Goal: Information Seeking & Learning: Learn about a topic

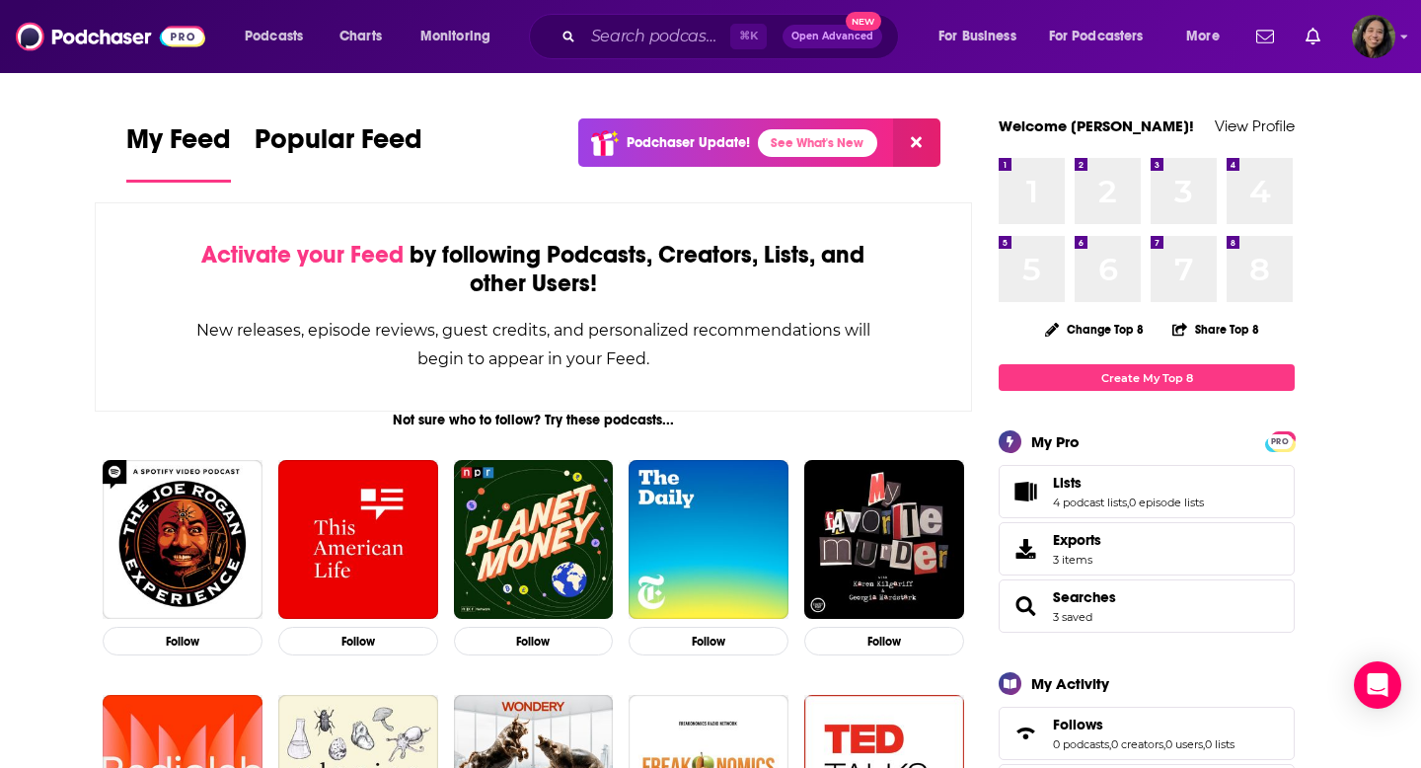
click at [660, 51] on div "⌘ K Open Advanced New" at bounding box center [714, 36] width 370 height 45
click at [660, 33] on input "Search podcasts, credits, & more..." at bounding box center [656, 37] width 147 height 32
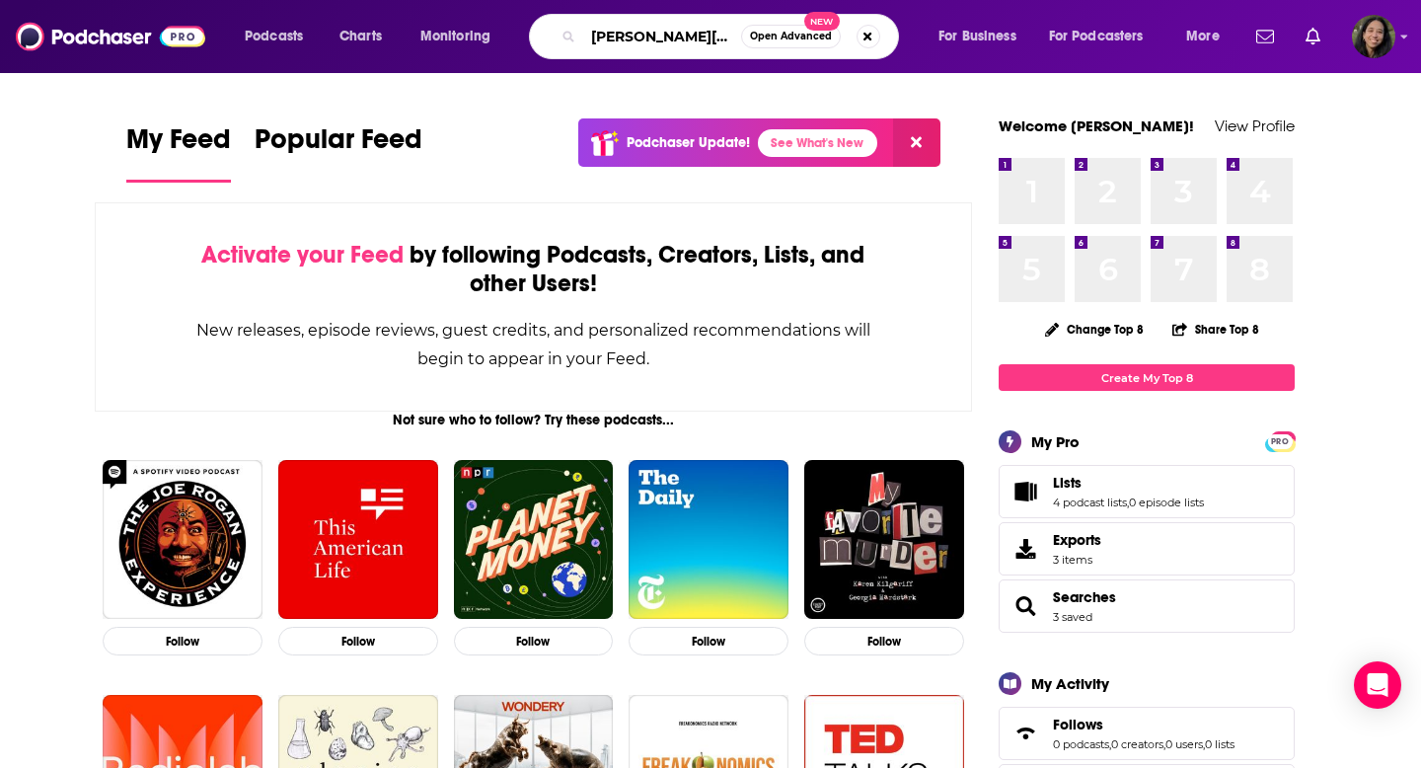
type input "[PERSON_NAME][DEMOGRAPHIC_DATA]!"
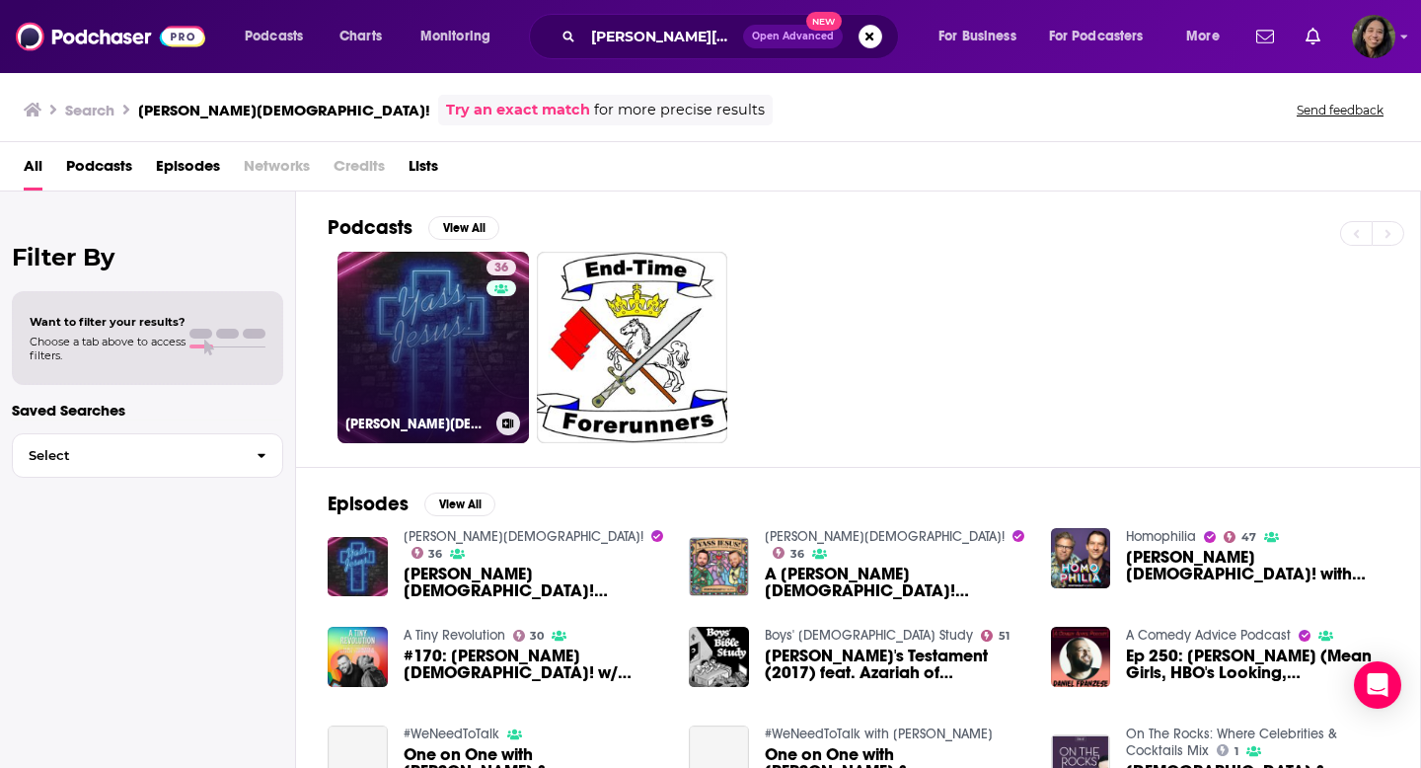
click at [369, 301] on link "36 [PERSON_NAME][DEMOGRAPHIC_DATA]!" at bounding box center [432, 347] width 191 height 191
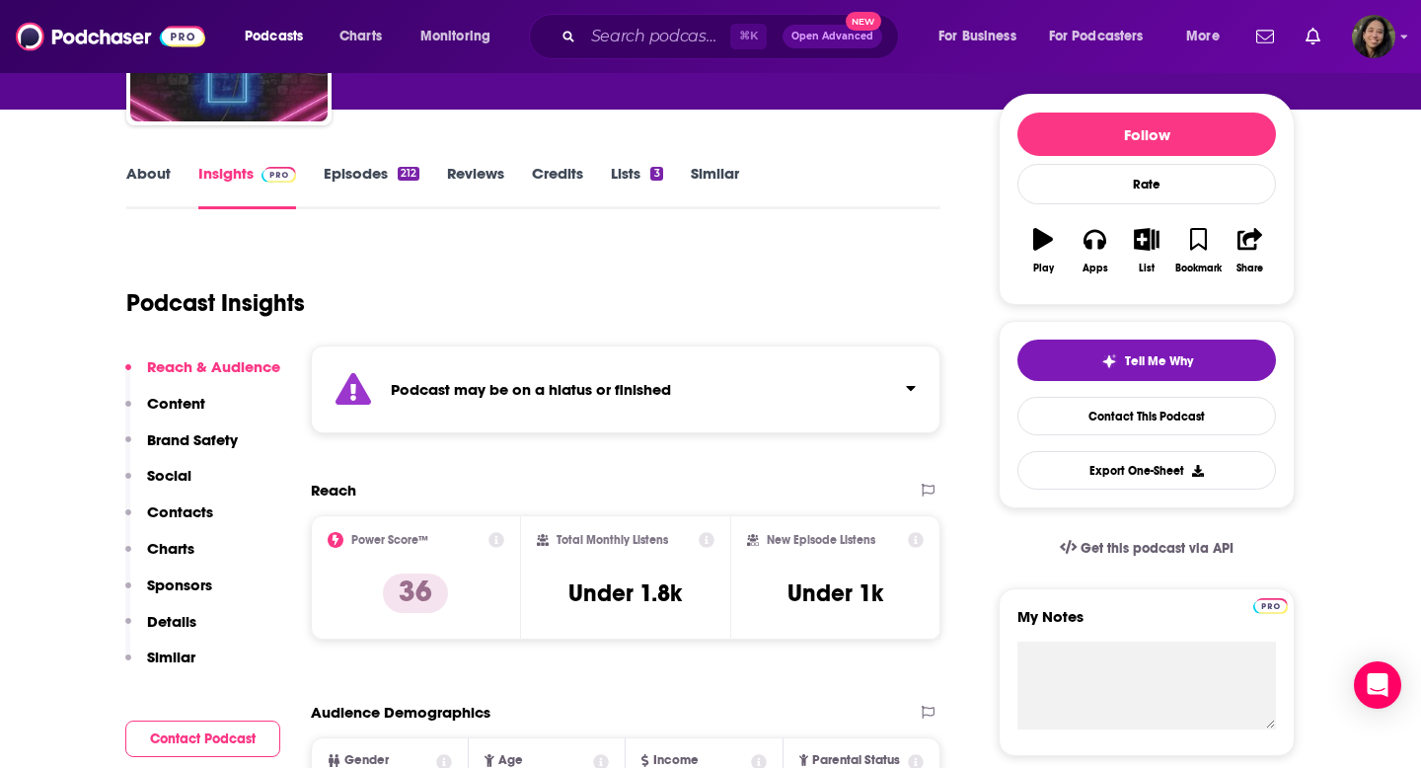
scroll to position [214, 0]
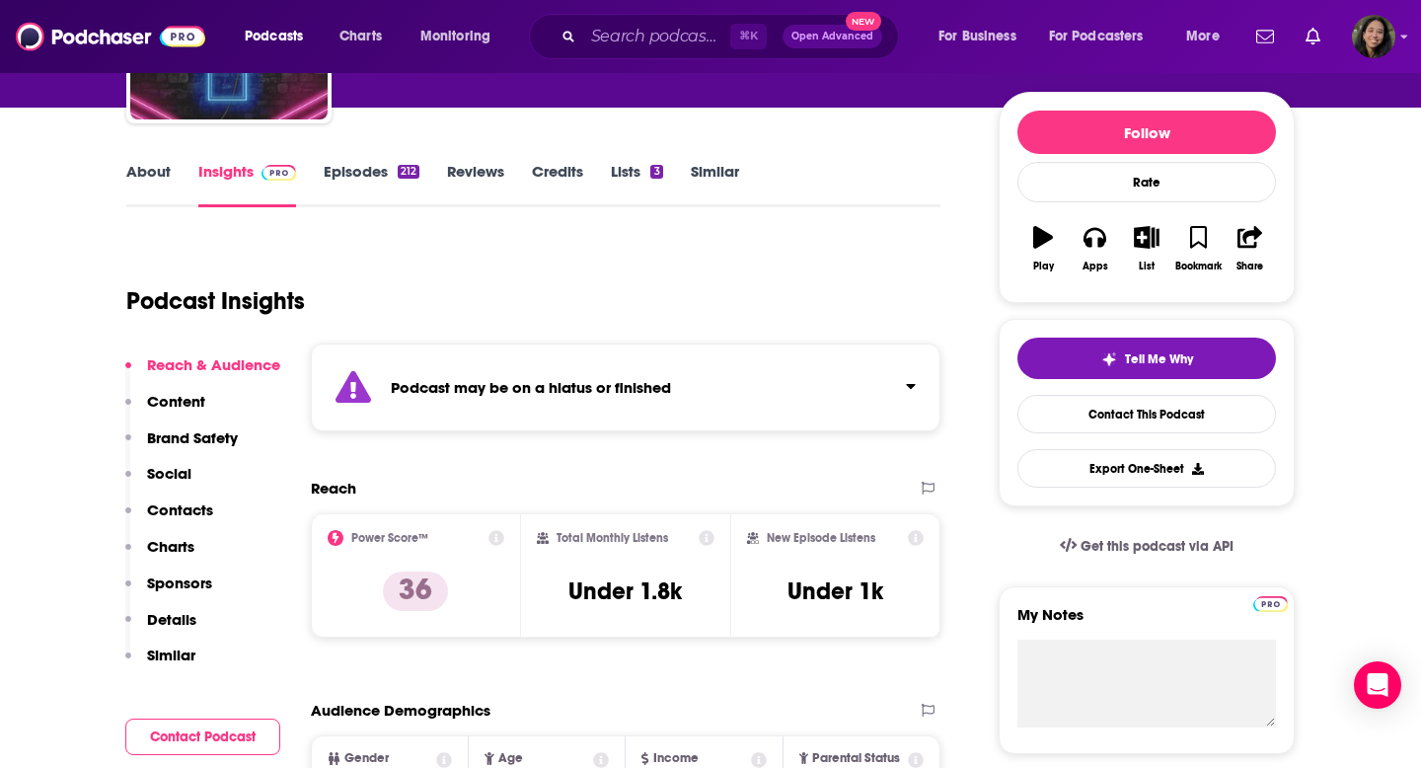
click at [416, 386] on strong "Podcast may be on a hiatus or finished" at bounding box center [531, 387] width 280 height 19
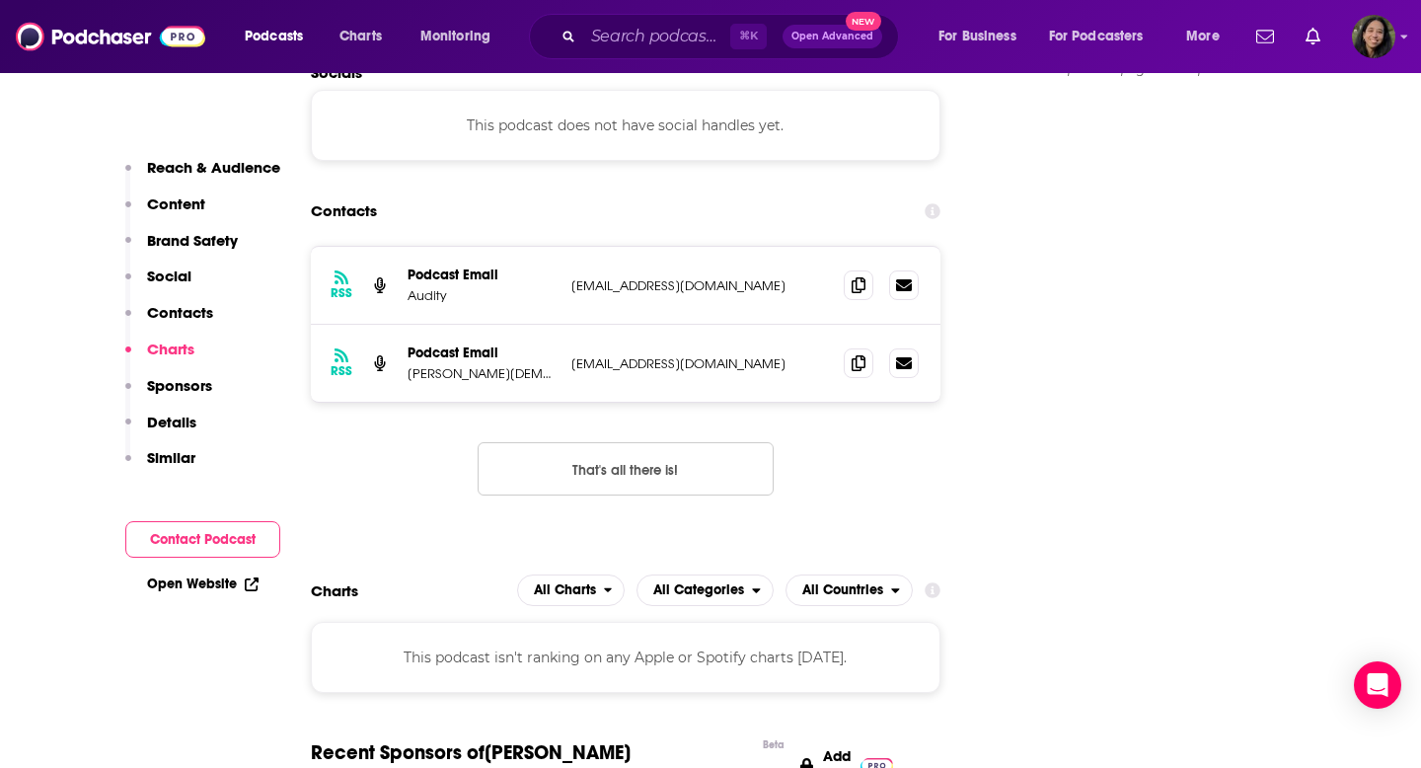
scroll to position [2041, 0]
